Goal: Check status

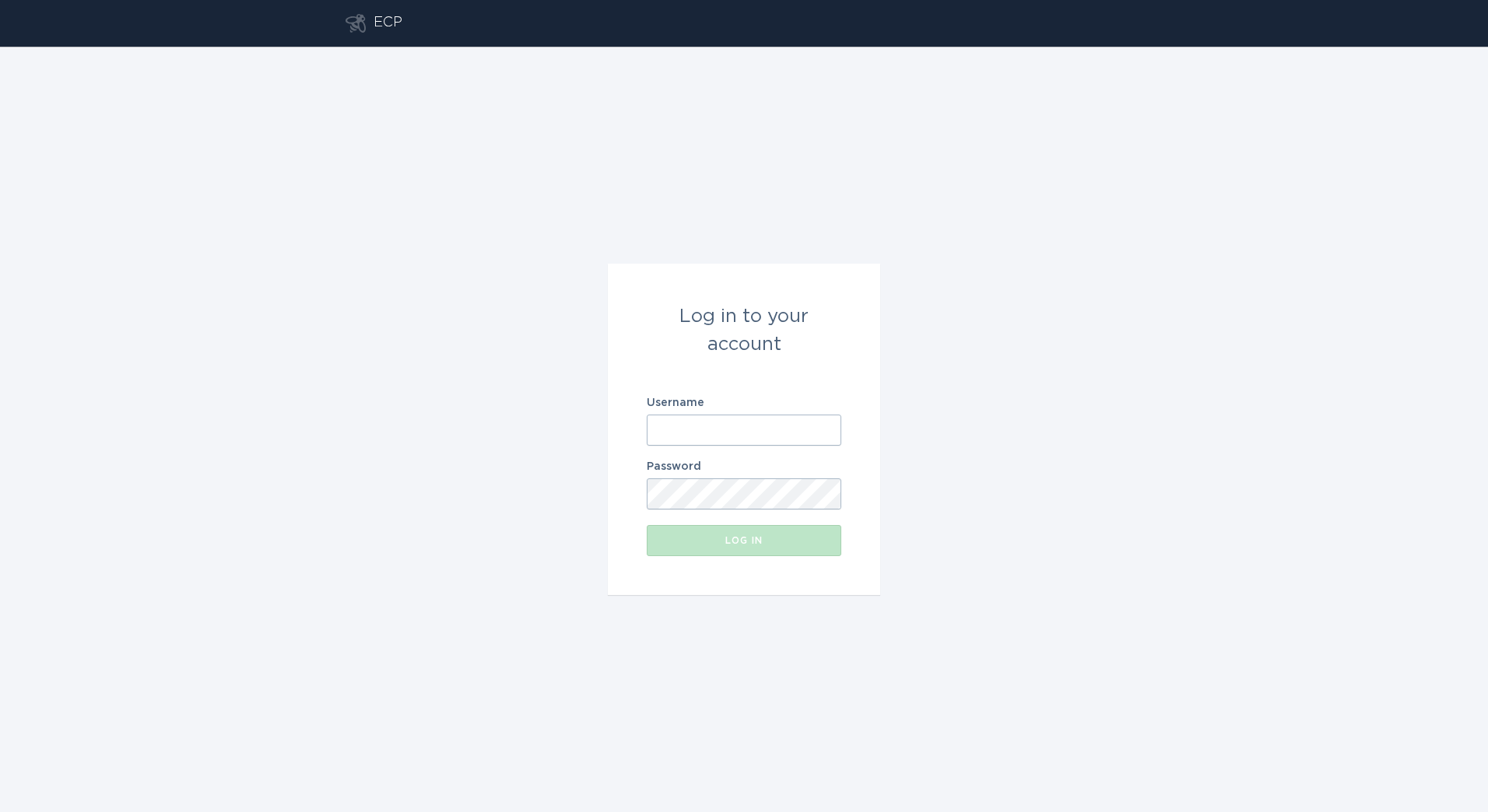
drag, startPoint x: 676, startPoint y: 435, endPoint x: 0, endPoint y: 522, distance: 681.6
click at [676, 433] on input "Username" at bounding box center [744, 430] width 194 height 31
type input "[PERSON_NAME][EMAIL_ADDRESS][DOMAIN_NAME]"
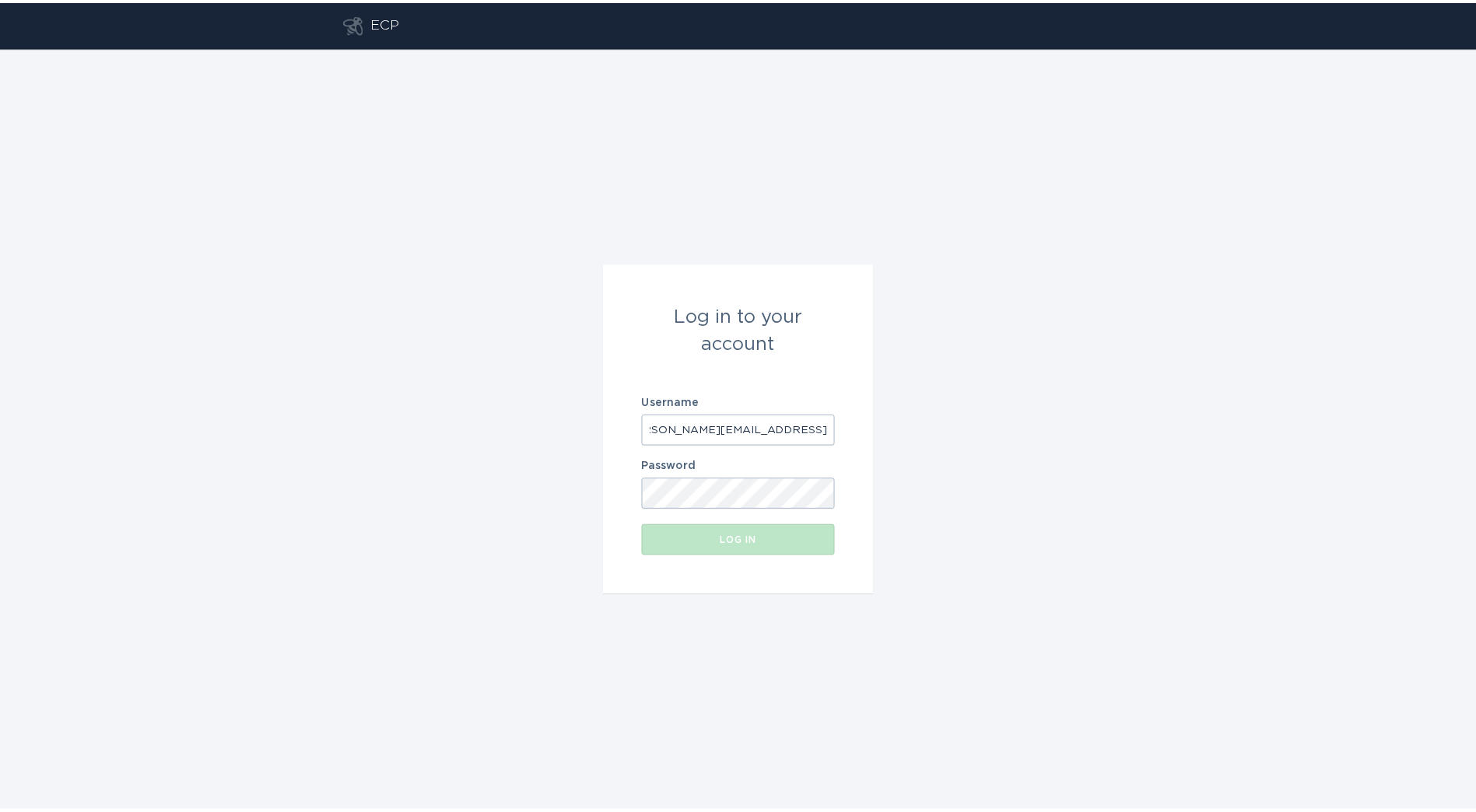
scroll to position [0, 0]
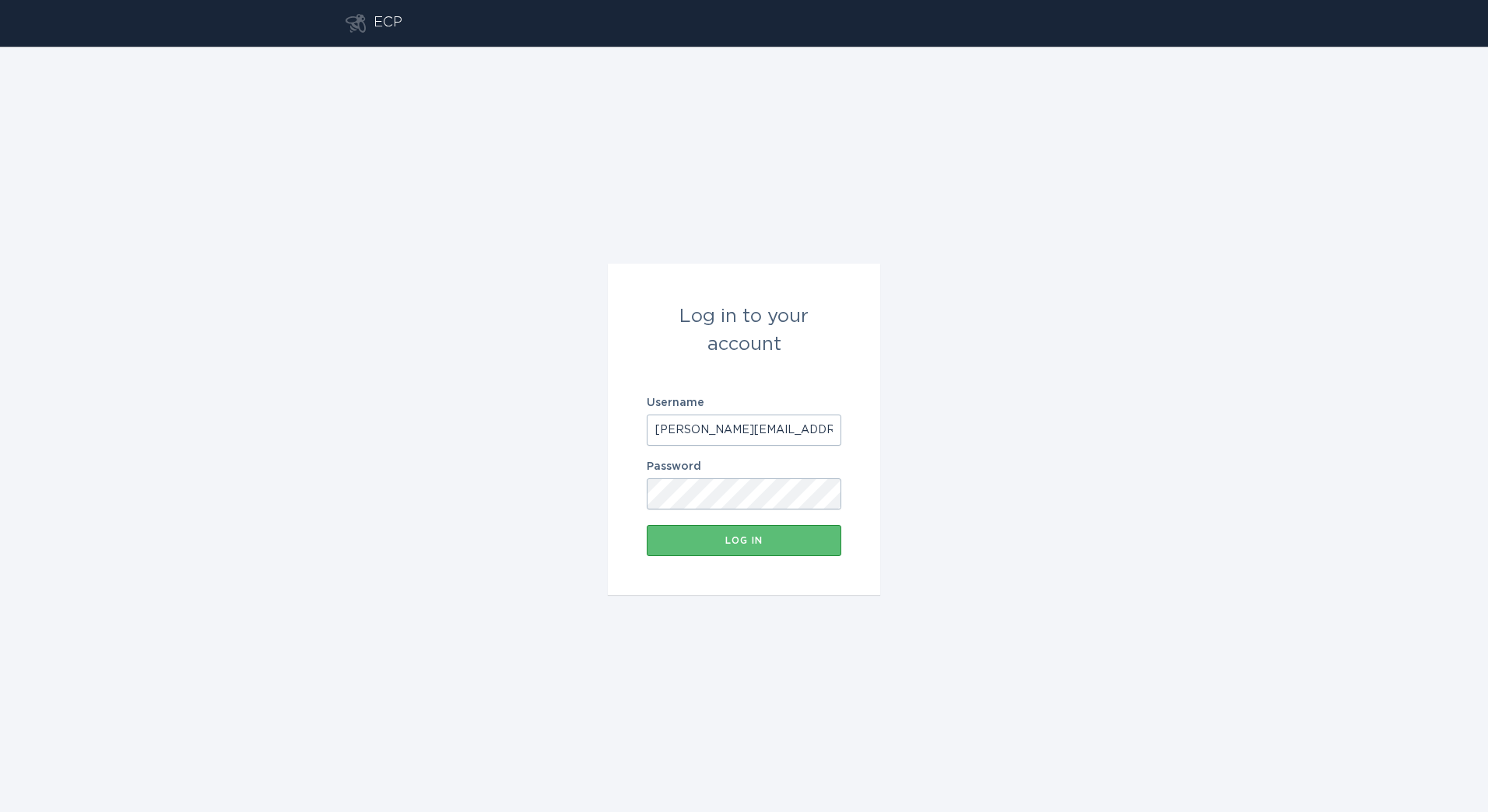
click at [647, 525] on button "Log in" at bounding box center [744, 541] width 194 height 31
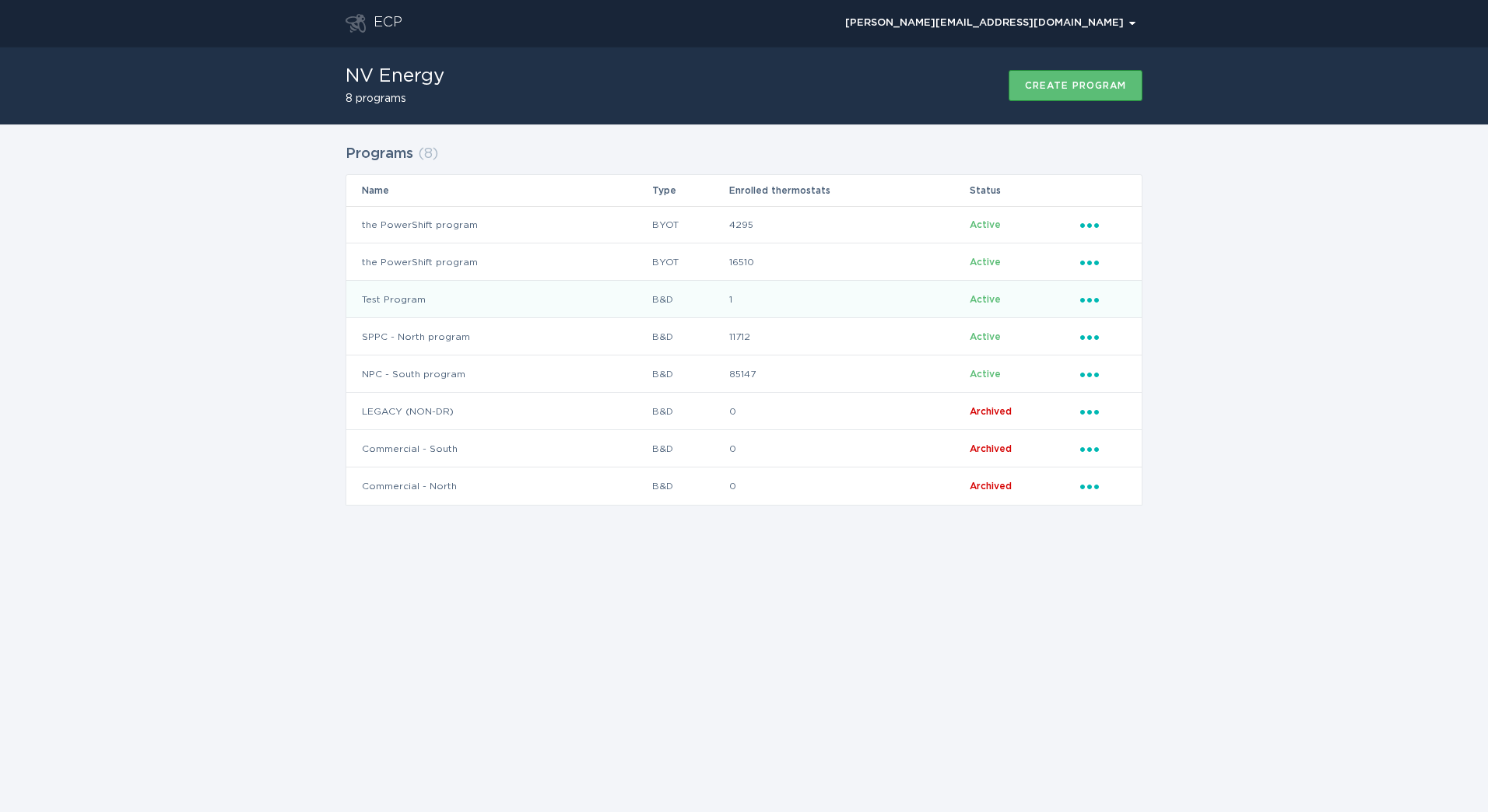
click at [473, 292] on td "Test Program" at bounding box center [498, 299] width 305 height 37
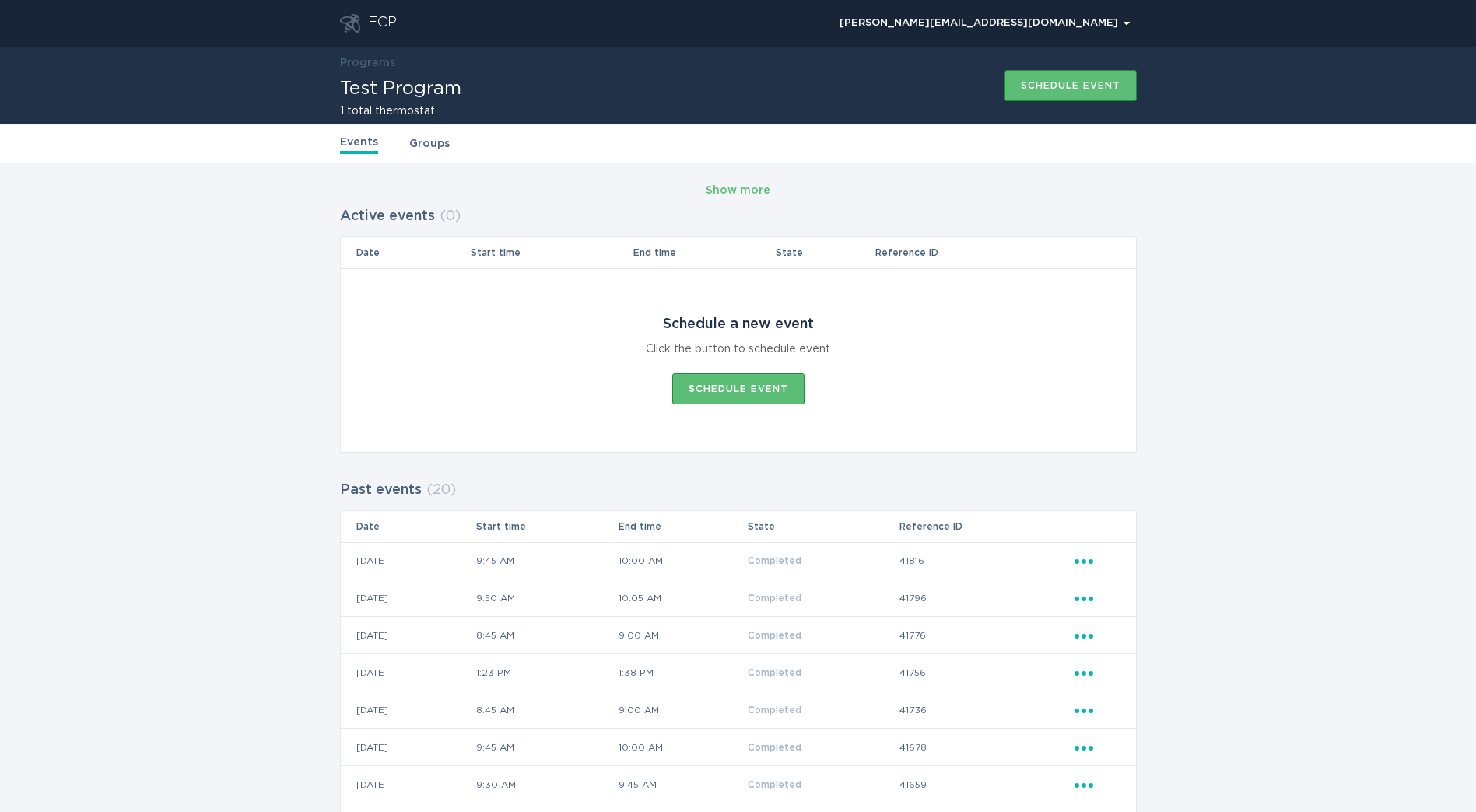
drag, startPoint x: 426, startPoint y: 593, endPoint x: 361, endPoint y: 549, distance: 78.5
drag, startPoint x: 361, startPoint y: 549, endPoint x: 241, endPoint y: 565, distance: 121.1
click at [241, 565] on div "Show more Active events ( 0 ) Date Start time End time State Reference ID Sched…" at bounding box center [738, 746] width 1476 height 1165
